Goal: Task Accomplishment & Management: Use online tool/utility

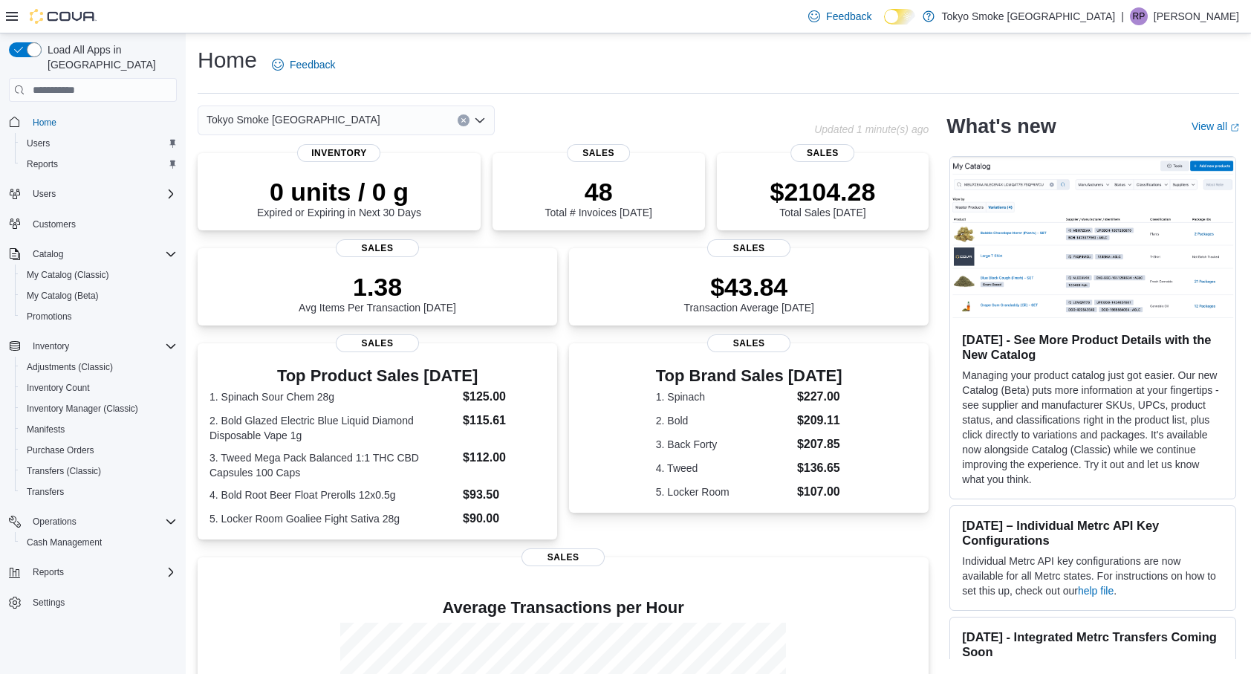
scroll to position [196, 0]
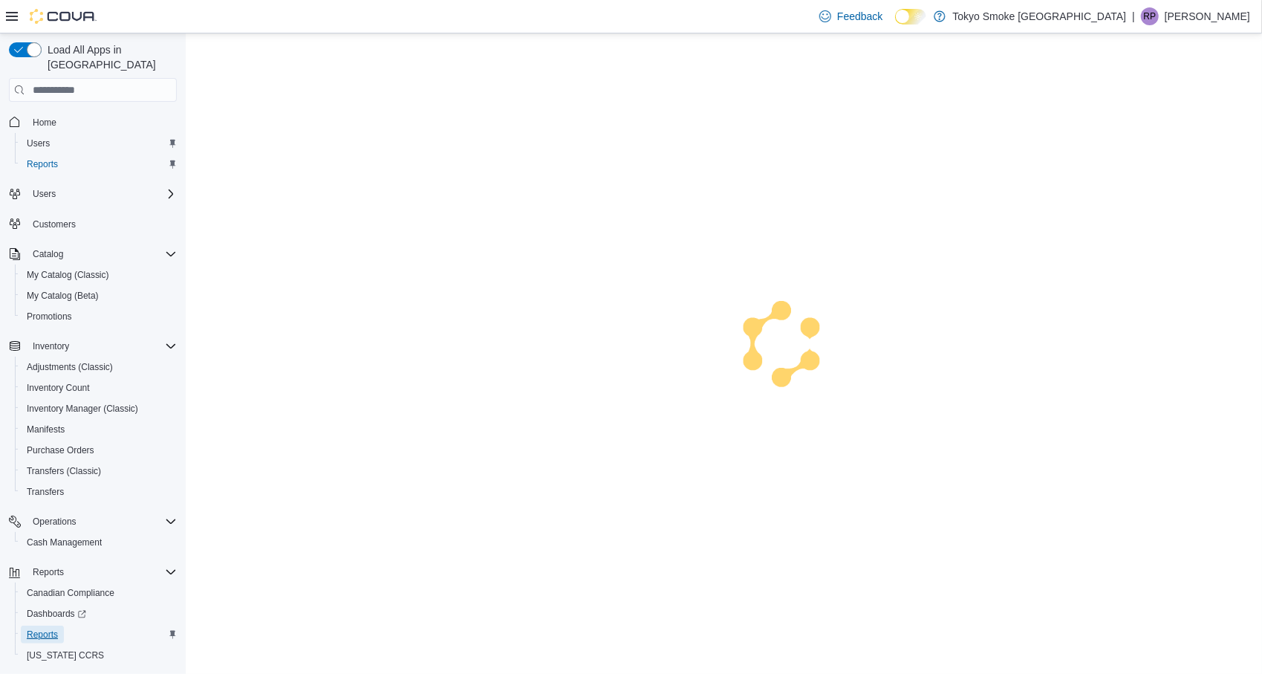
click at [40, 628] on span "Reports" at bounding box center [42, 634] width 31 height 12
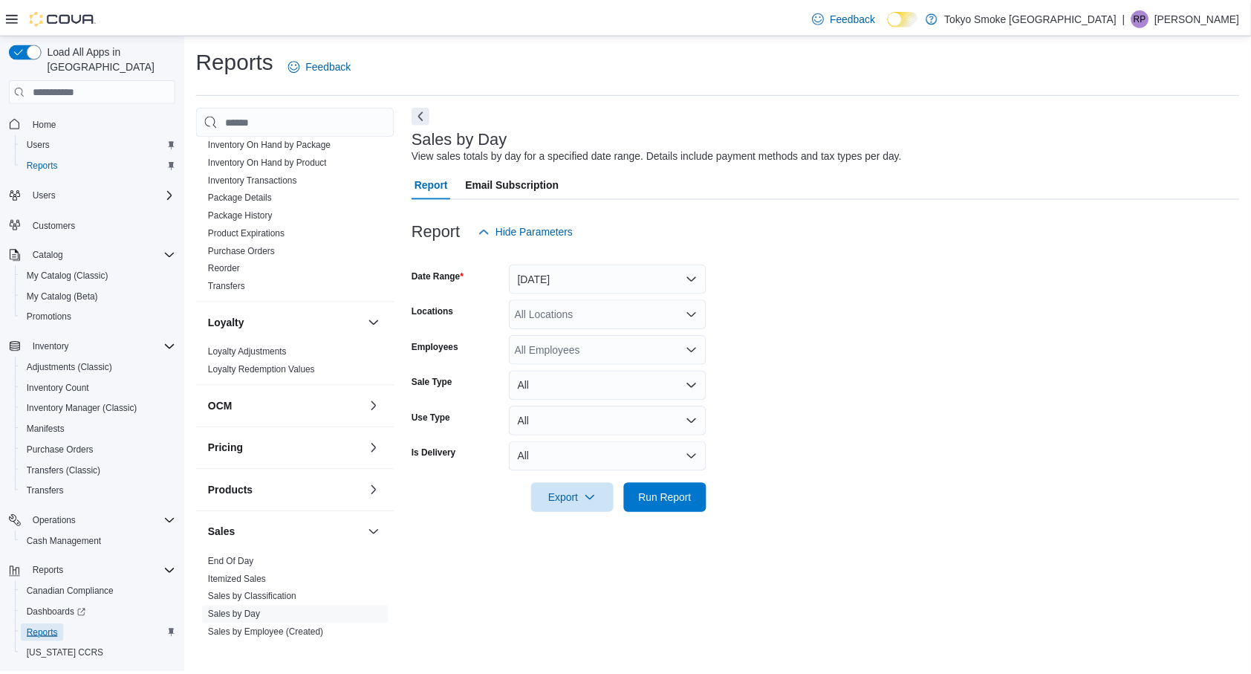
scroll to position [571, 0]
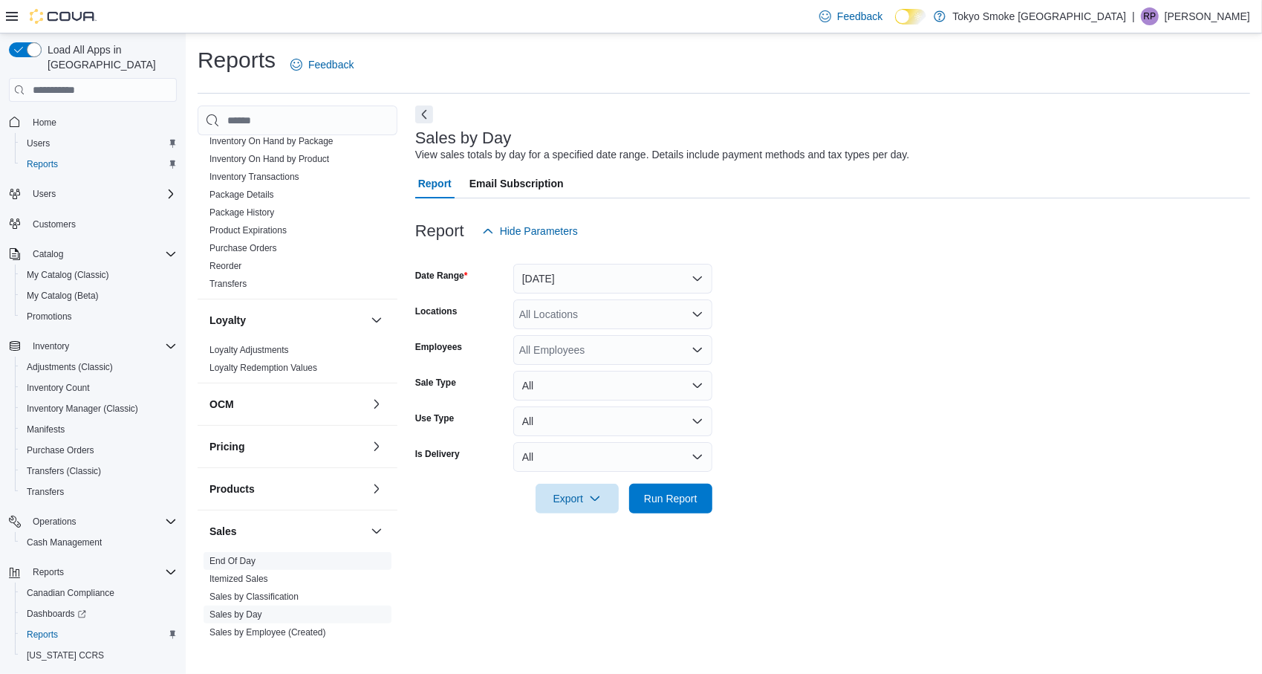
click at [222, 560] on link "End Of Day" at bounding box center [232, 561] width 46 height 10
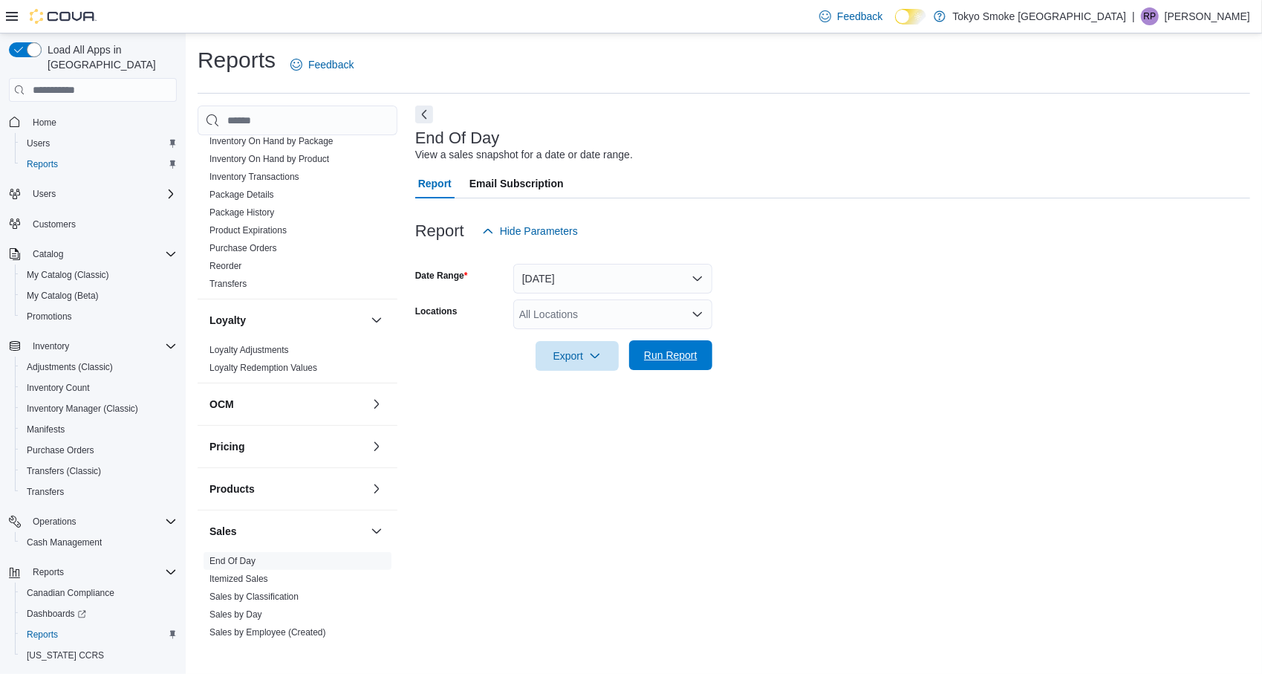
click at [649, 360] on span "Run Report" at bounding box center [670, 355] width 53 height 15
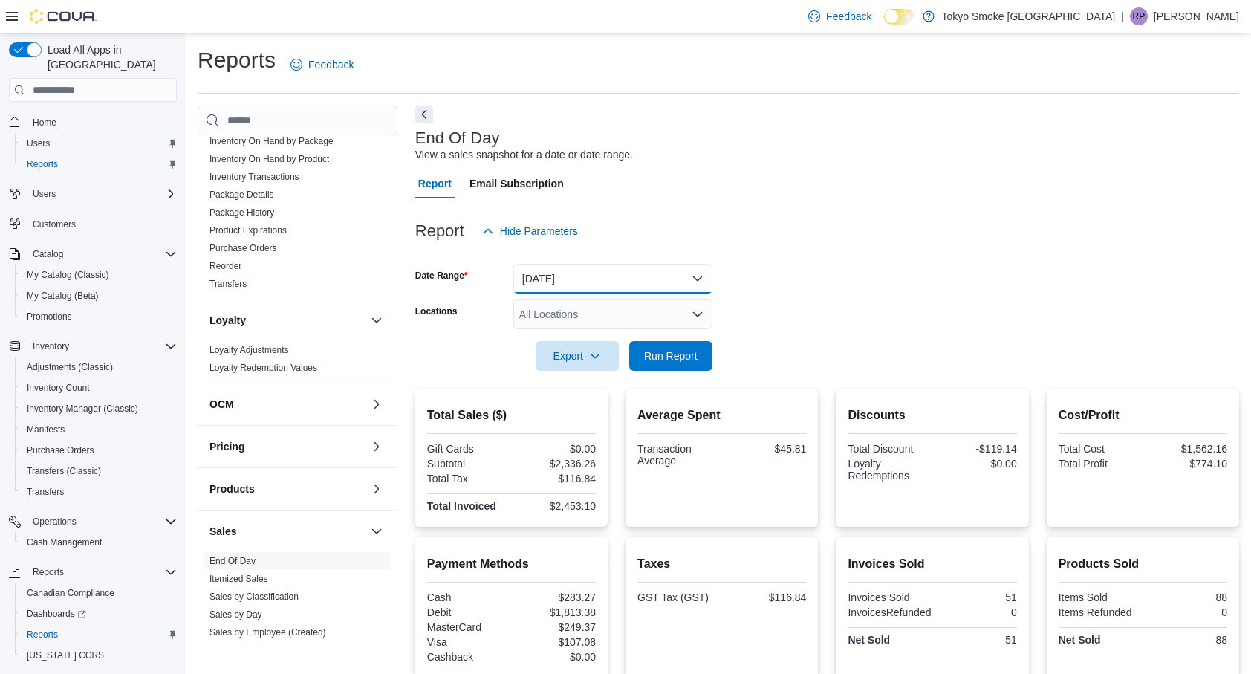
click at [536, 290] on button "Today" at bounding box center [612, 279] width 199 height 30
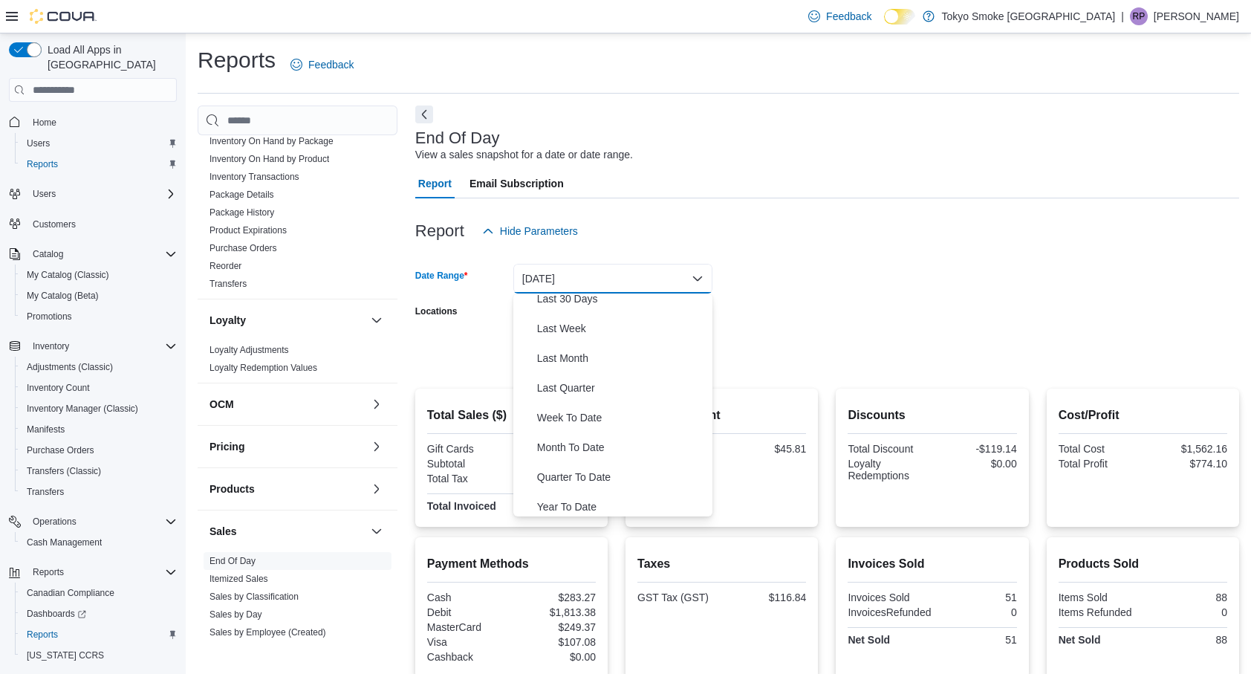
scroll to position [223, 0]
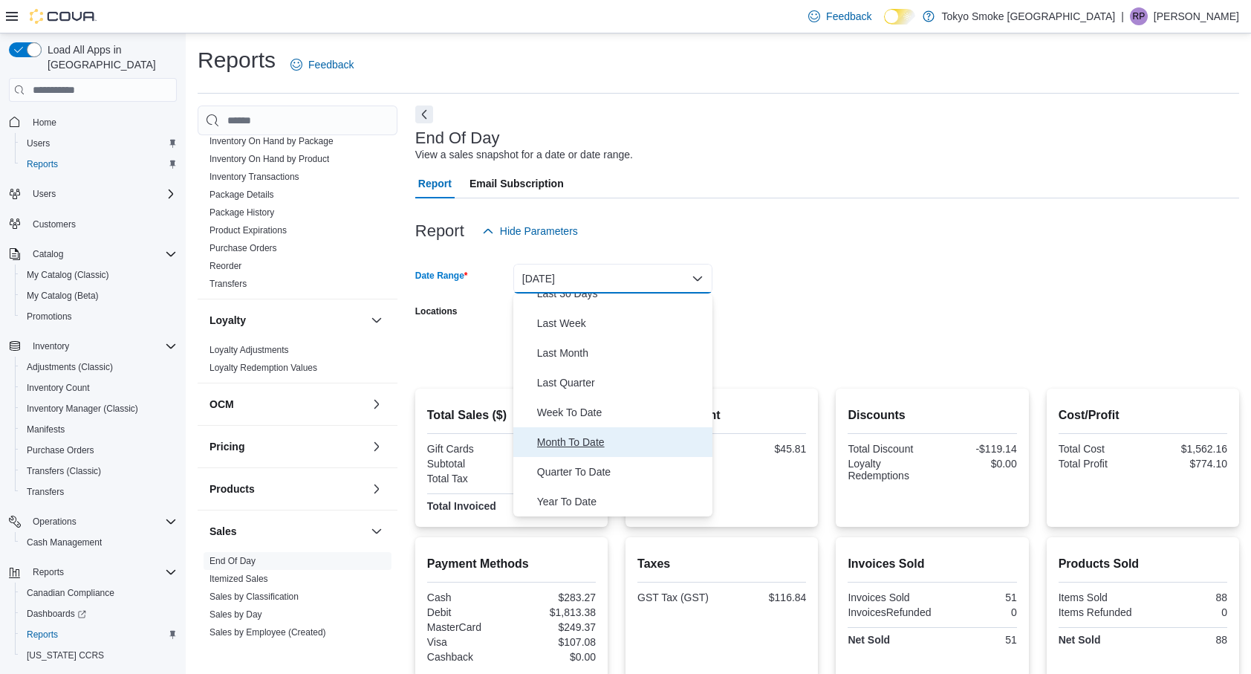
click at [543, 450] on span "Month To Date" at bounding box center [621, 442] width 169 height 18
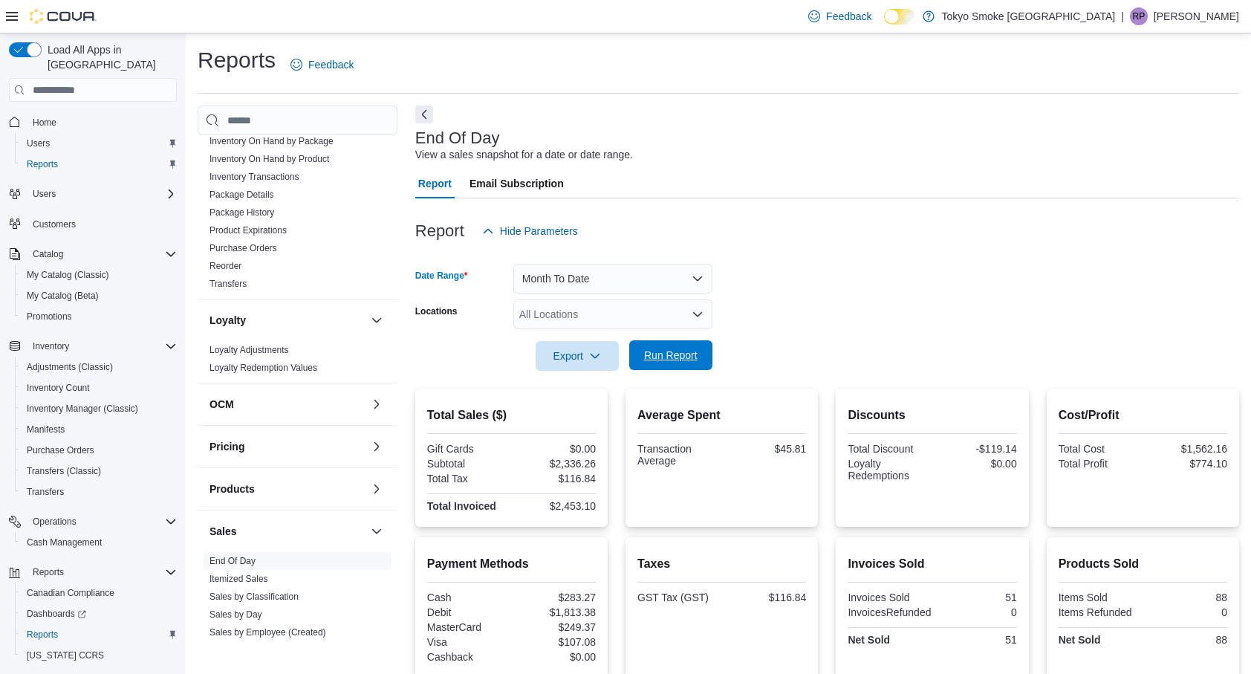
click at [654, 364] on span "Run Report" at bounding box center [670, 355] width 65 height 30
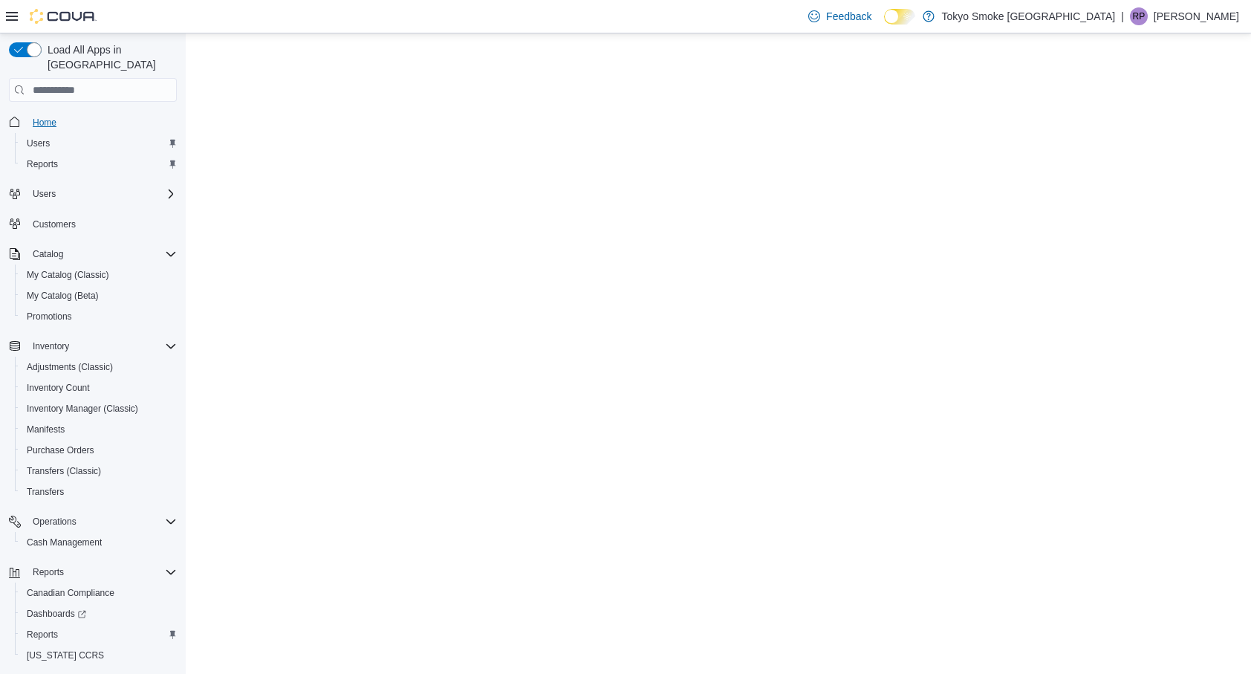
click at [48, 117] on span "Home" at bounding box center [45, 123] width 24 height 12
